Goal: Contribute content: Add original content to the website for others to see

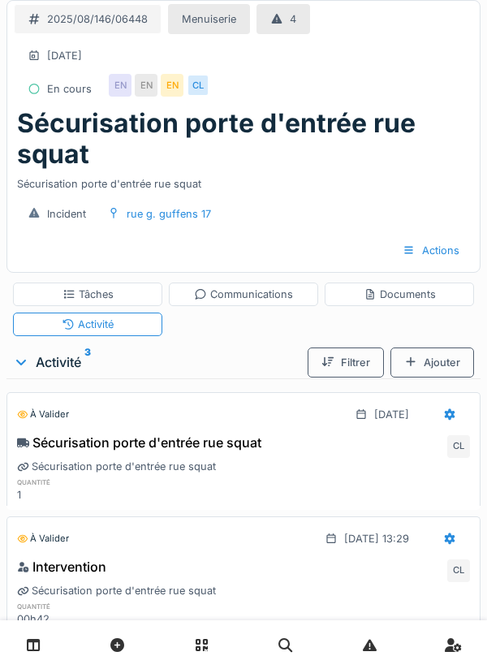
scroll to position [142, 0]
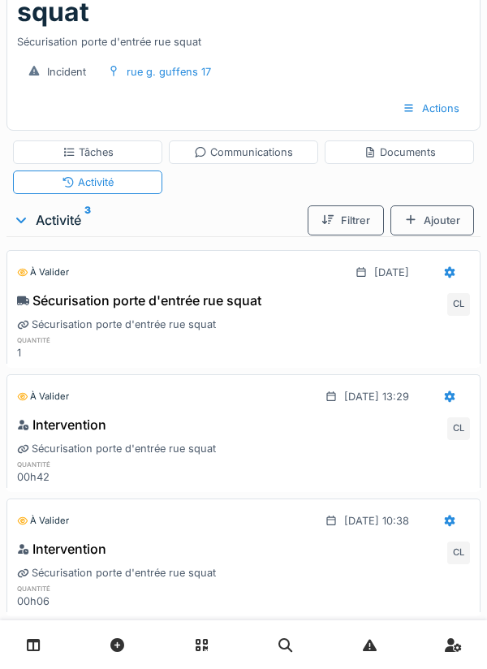
click at [402, 153] on div "Documents" at bounding box center [400, 151] width 72 height 15
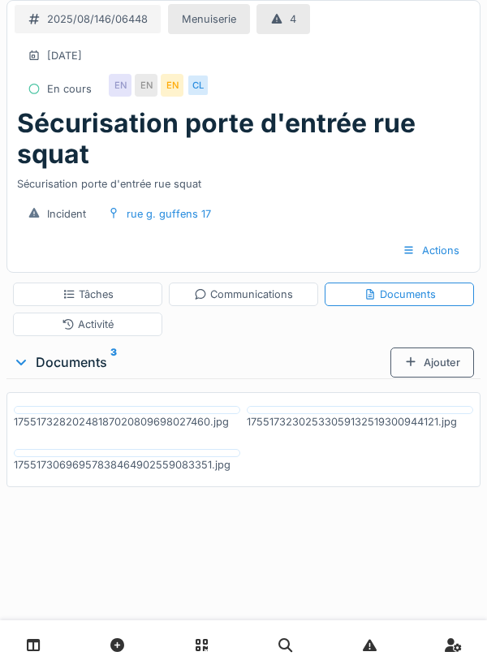
scroll to position [0, 0]
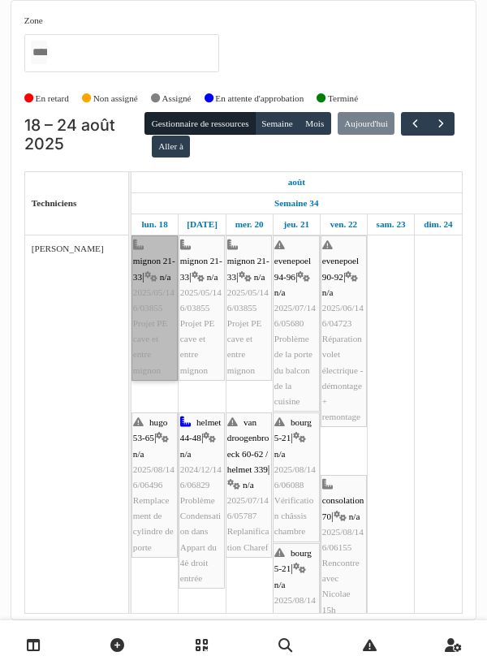
click at [152, 348] on link "mignon 21-33 | n/a 2025/05/146/03855 Projet PE cave et entre mignon" at bounding box center [154, 307] width 46 height 145
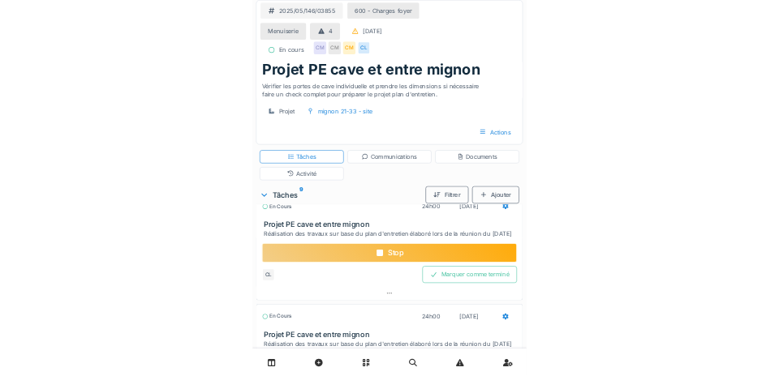
scroll to position [261, 0]
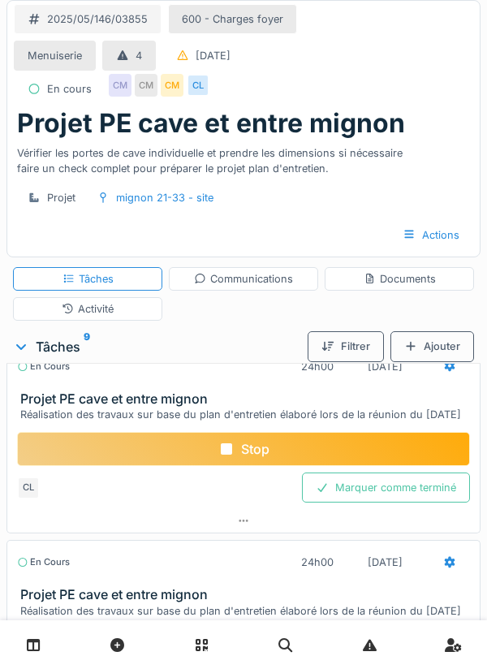
click at [397, 286] on div "Documents" at bounding box center [400, 278] width 72 height 15
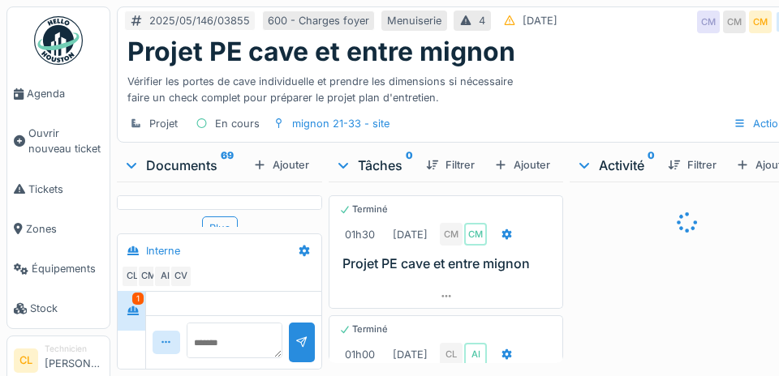
scroll to position [2229, 0]
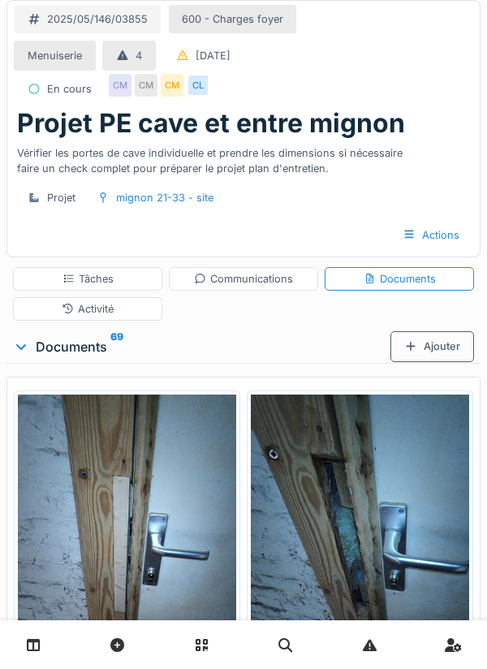
click at [404, 275] on div "Documents" at bounding box center [400, 278] width 72 height 15
click at [429, 341] on div "Ajouter" at bounding box center [432, 346] width 84 height 30
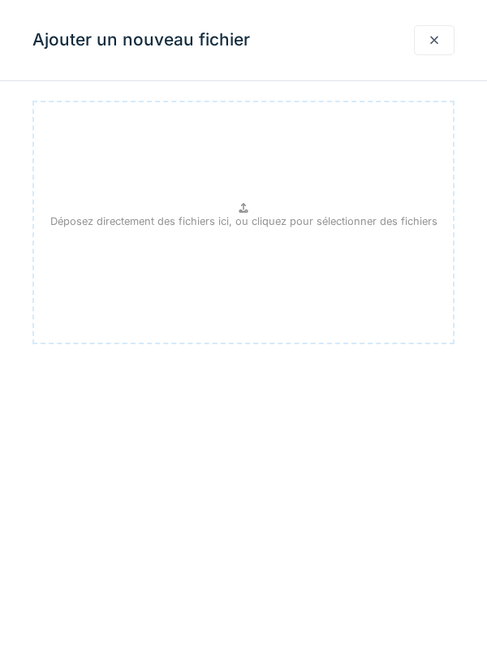
click at [252, 192] on div "Déposez directement des fichiers ici, ou cliquez pour sélectionner des fichiers" at bounding box center [243, 222] width 422 height 243
type input "**********"
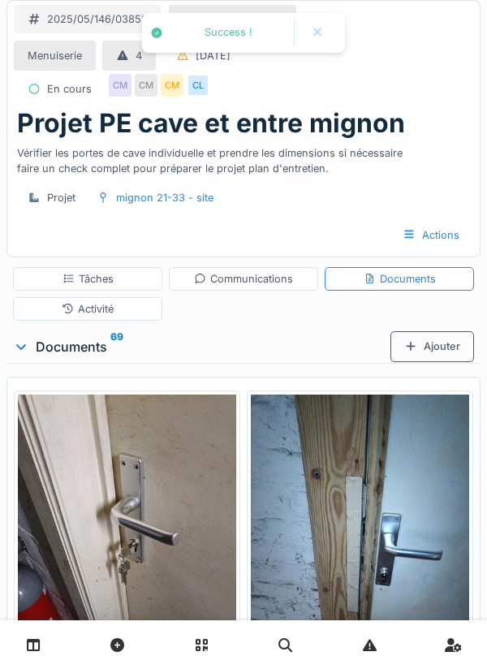
click at [432, 346] on div "Ajouter" at bounding box center [432, 346] width 84 height 30
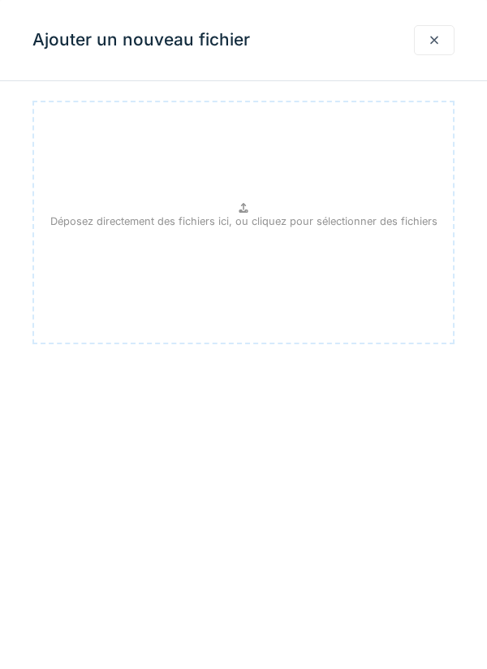
click at [252, 191] on div "Déposez directement des fichiers ici, ou cliquez pour sélectionner des fichiers" at bounding box center [243, 222] width 422 height 243
type input "**********"
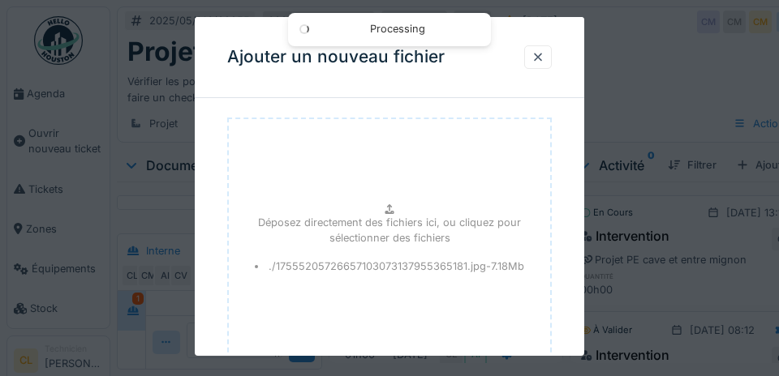
scroll to position [2321, 0]
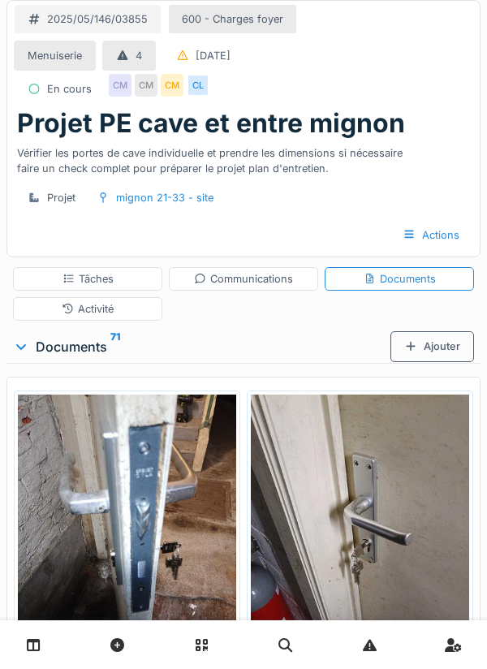
click at [423, 349] on div "Ajouter" at bounding box center [432, 346] width 84 height 30
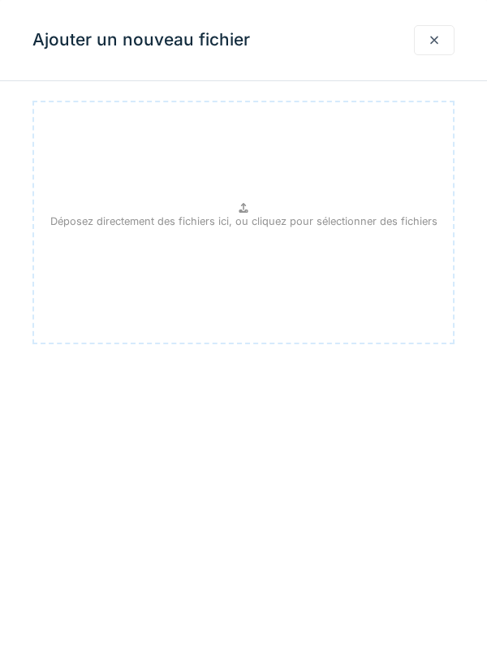
click at [247, 221] on p "Déposez directement des fichiers ici, ou cliquez pour sélectionner des fichiers" at bounding box center [243, 220] width 387 height 15
type input "**********"
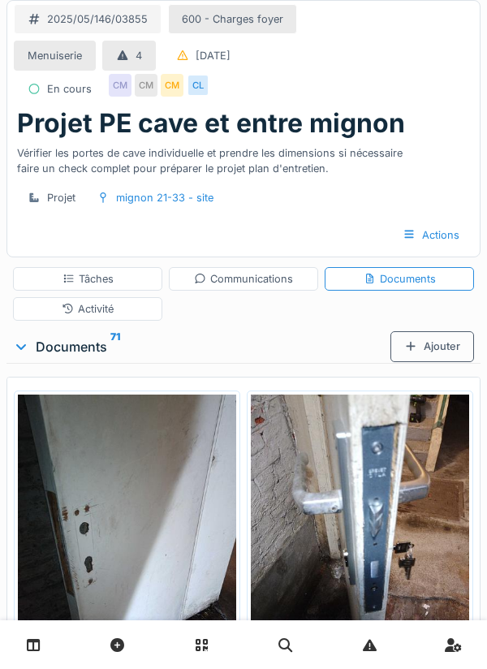
click at [431, 347] on div "Ajouter" at bounding box center [432, 346] width 84 height 30
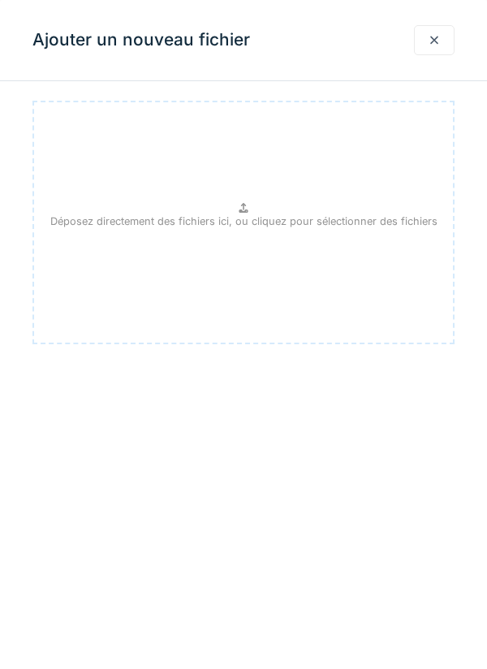
click at [241, 215] on p "Déposez directement des fichiers ici, ou cliquez pour sélectionner des fichiers" at bounding box center [243, 220] width 387 height 15
type input "**********"
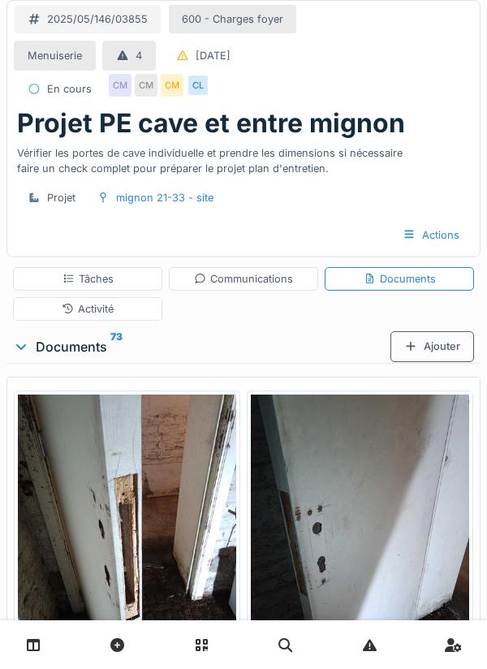
click at [424, 339] on div "Ajouter" at bounding box center [432, 346] width 84 height 30
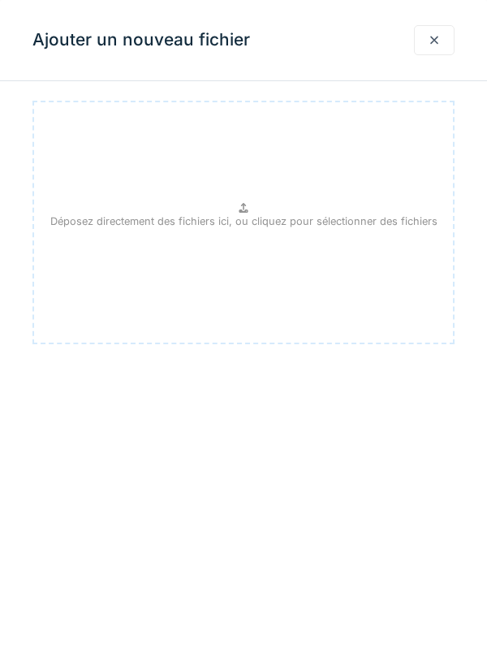
click at [252, 219] on p "Déposez directement des fichiers ici, ou cliquez pour sélectionner des fichiers" at bounding box center [243, 220] width 387 height 15
type input "**********"
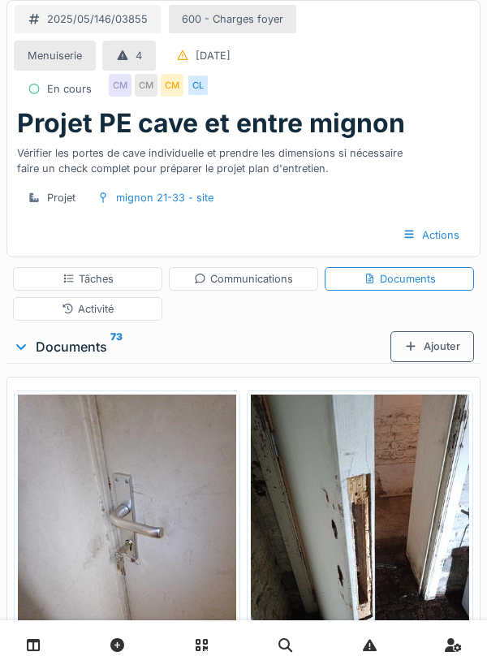
click at [429, 344] on div "Ajouter" at bounding box center [432, 346] width 84 height 30
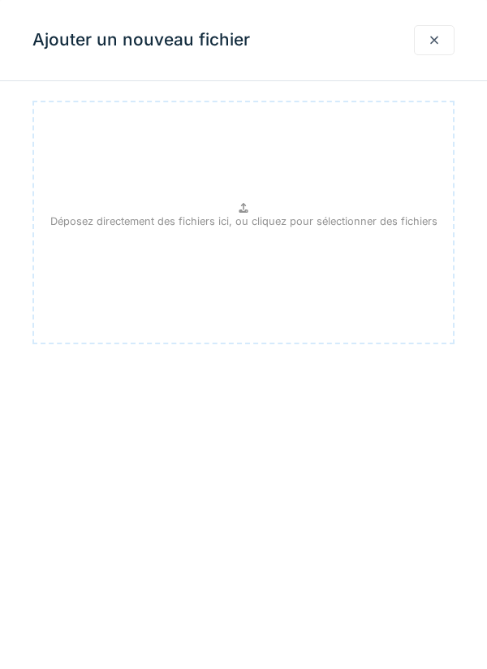
click at [247, 200] on div "Déposez directement des fichiers ici, ou cliquez pour sélectionner des fichiers" at bounding box center [243, 222] width 422 height 243
type input "**********"
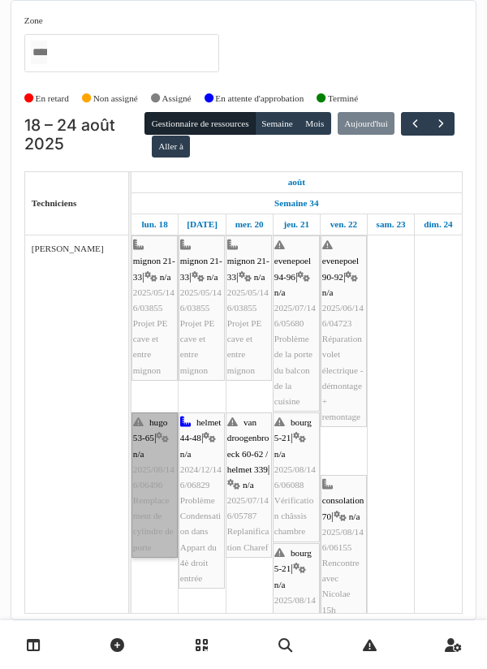
click at [151, 488] on link "hugo 53-65 | n/a 2025/08/146/06496 Remplacement de cylindre de porte" at bounding box center [154, 484] width 46 height 145
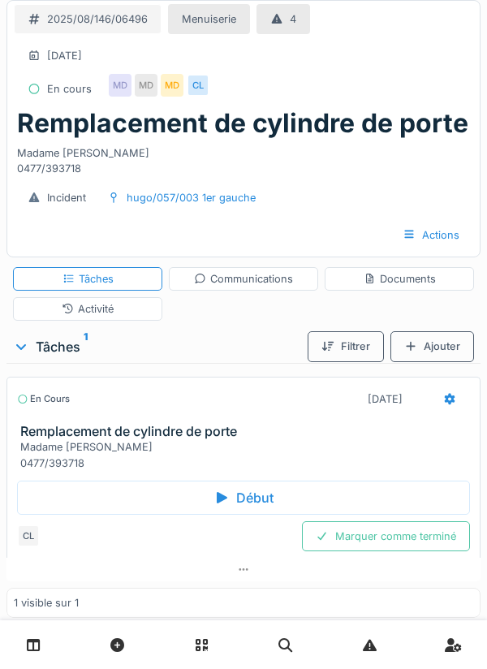
click at [432, 402] on div at bounding box center [449, 399] width 41 height 30
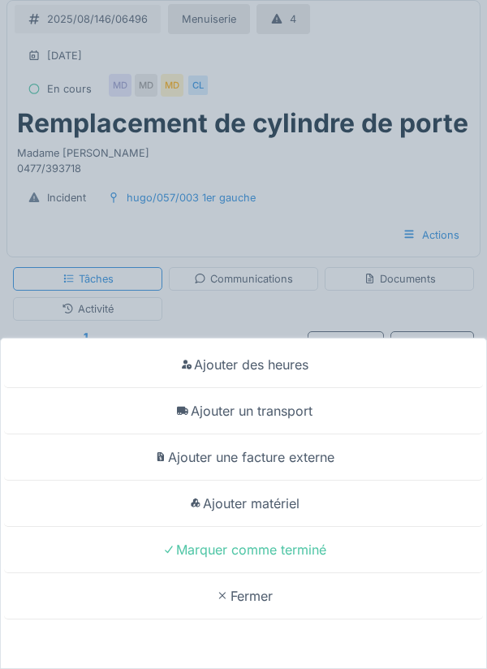
click at [291, 507] on div "Ajouter matériel" at bounding box center [243, 503] width 479 height 46
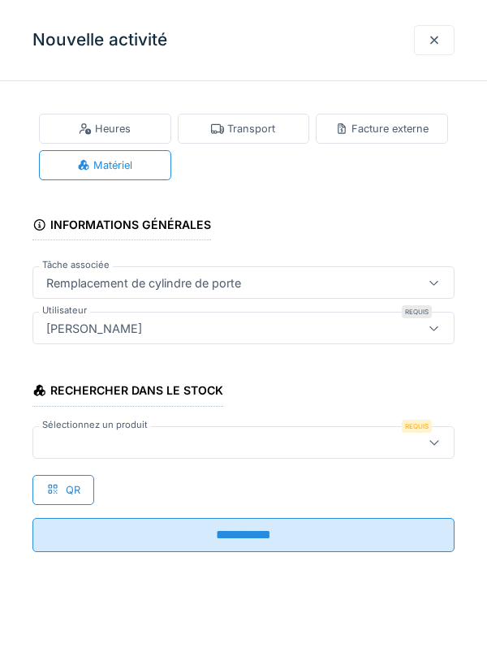
click at [123, 437] on div at bounding box center [217, 442] width 354 height 18
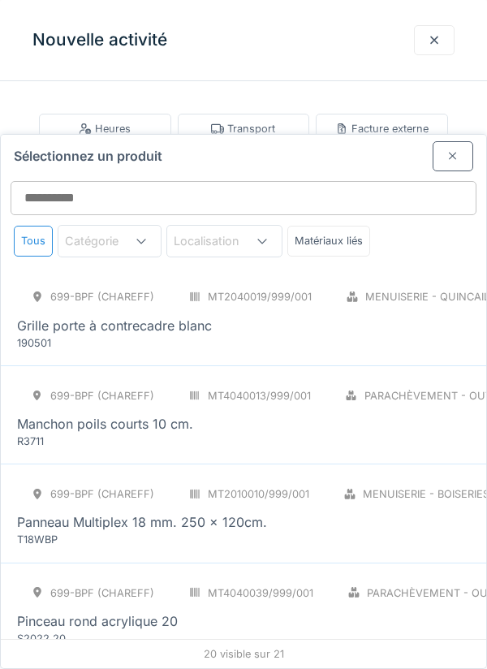
scroll to position [983, 0]
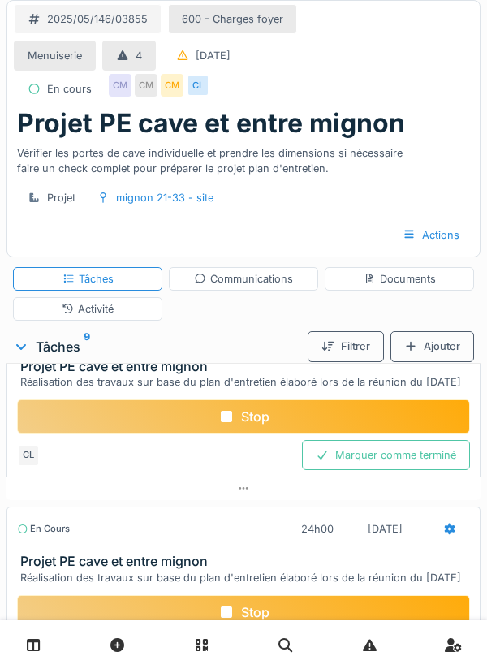
scroll to position [291, 0]
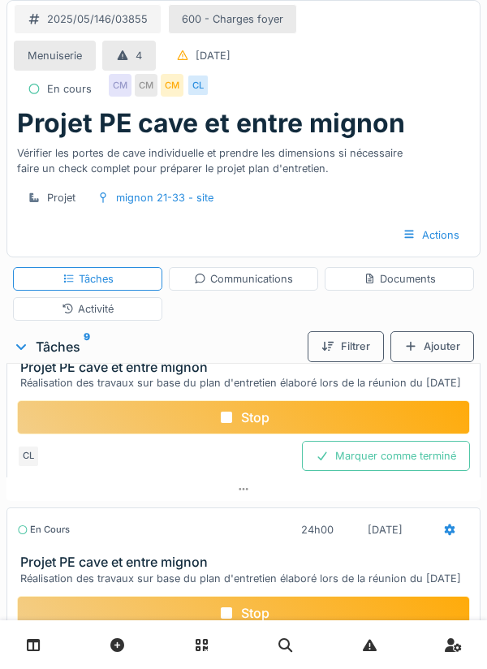
click at [238, 425] on div "Stop" at bounding box center [243, 417] width 453 height 34
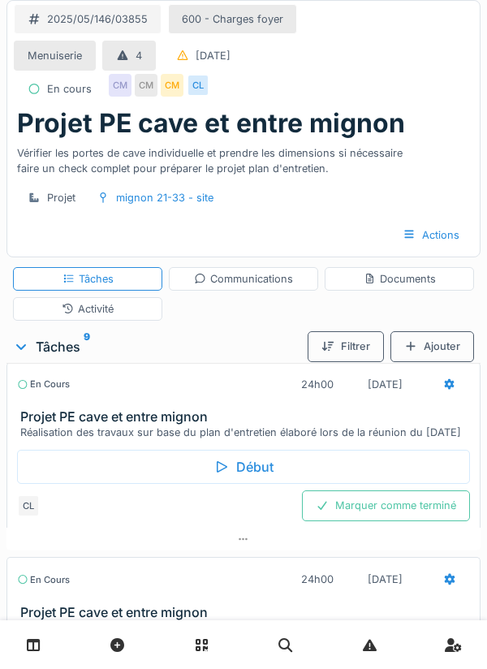
scroll to position [1029, 0]
